Goal: Task Accomplishment & Management: Manage account settings

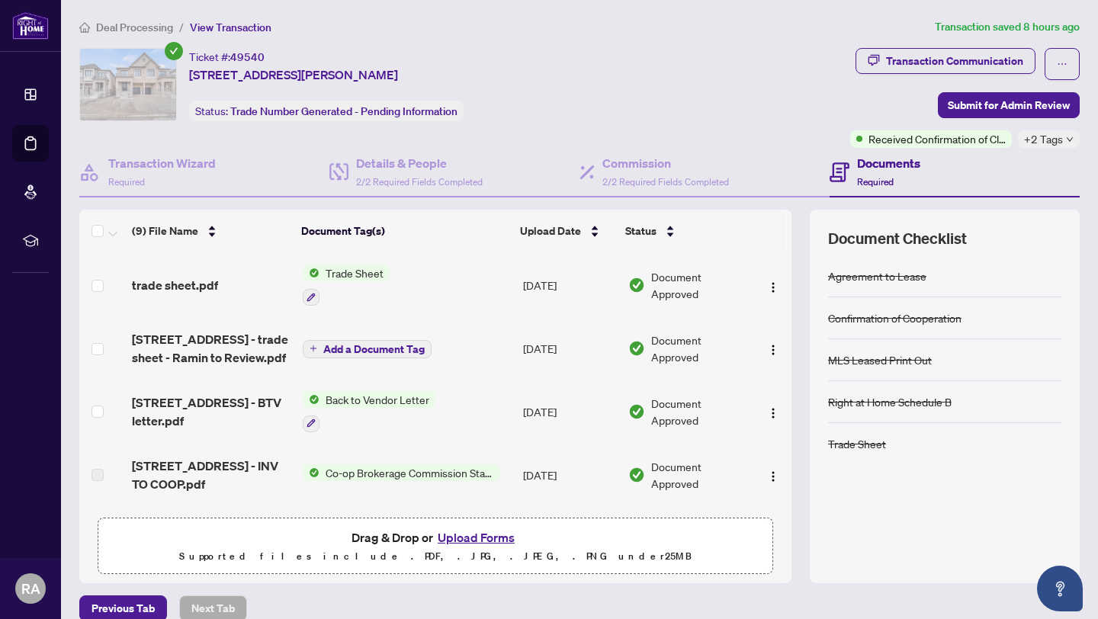
click at [355, 274] on span "Trade Sheet" at bounding box center [354, 273] width 70 height 17
click at [338, 348] on span "Trade Sheet" at bounding box center [312, 347] width 70 height 17
click at [345, 348] on span "Add a Document Tag" at bounding box center [373, 349] width 101 height 11
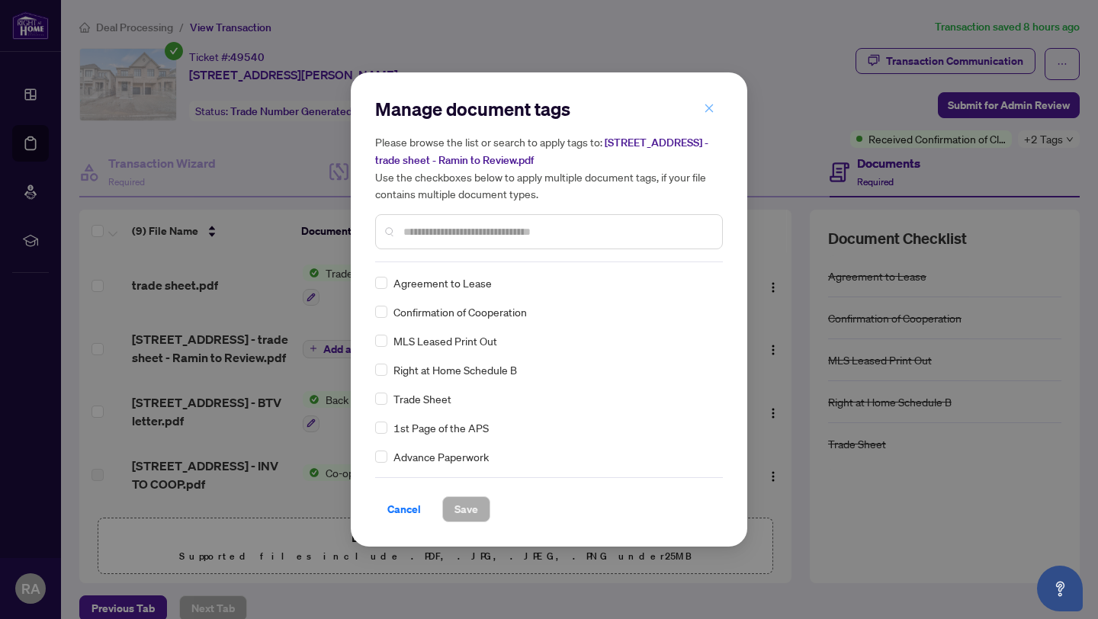
click at [702, 106] on button "button" at bounding box center [709, 108] width 30 height 26
